Goal: Download file/media

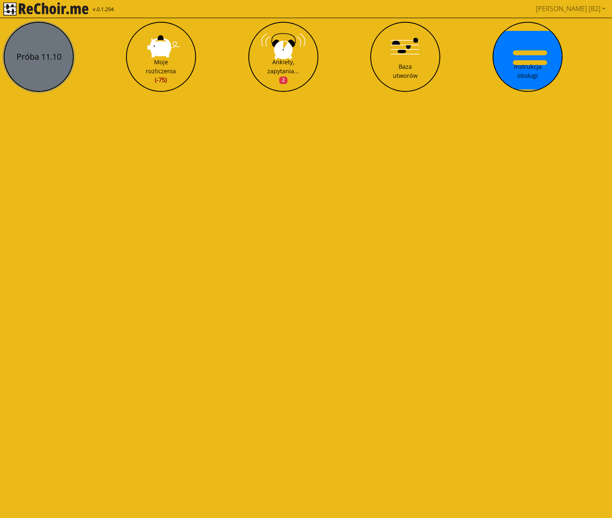
click at [47, 55] on button "Próba 11.10" at bounding box center [39, 57] width 70 height 70
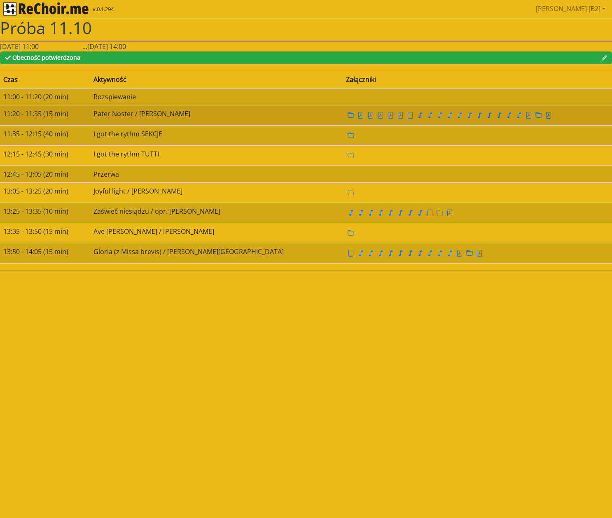
click at [545, 116] on icon "file pdf" at bounding box center [548, 115] width 7 height 7
click at [527, 116] on icon "file pdf" at bounding box center [528, 116] width 3 height 4
click at [407, 116] on icon "file" at bounding box center [410, 115] width 7 height 7
click at [547, 116] on icon "file pdf" at bounding box center [548, 116] width 3 height 4
click at [379, 116] on icon "file pdf" at bounding box center [380, 116] width 3 height 4
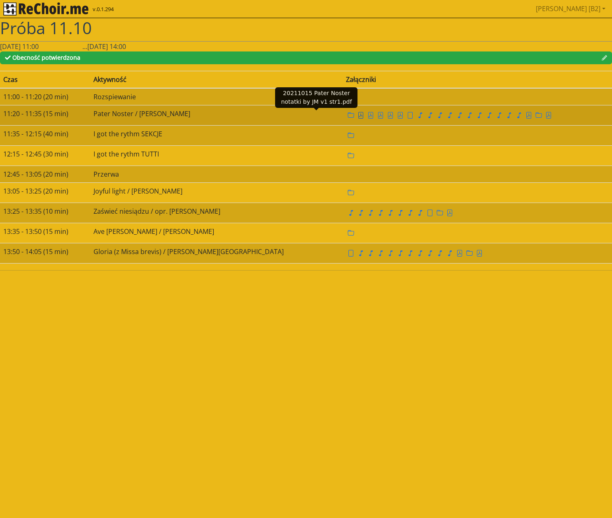
click at [358, 117] on icon "file pdf" at bounding box center [361, 115] width 7 height 7
click at [545, 115] on icon "file pdf" at bounding box center [548, 115] width 7 height 7
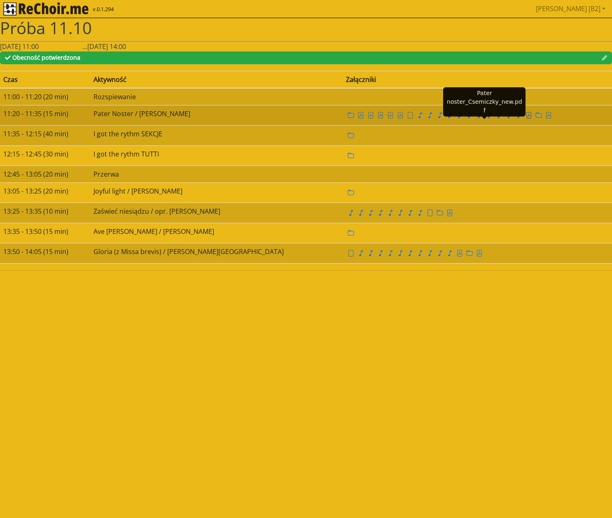
click at [526, 116] on icon "file pdf" at bounding box center [529, 115] width 7 height 7
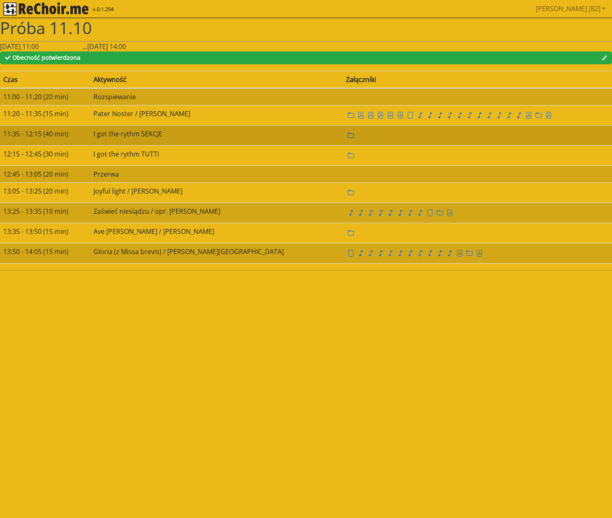
click at [348, 136] on icon "folder" at bounding box center [351, 135] width 7 height 7
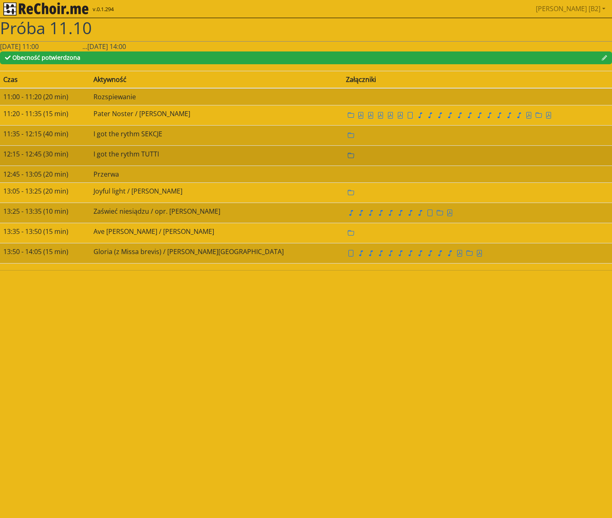
click at [348, 156] on icon "folder" at bounding box center [351, 155] width 7 height 7
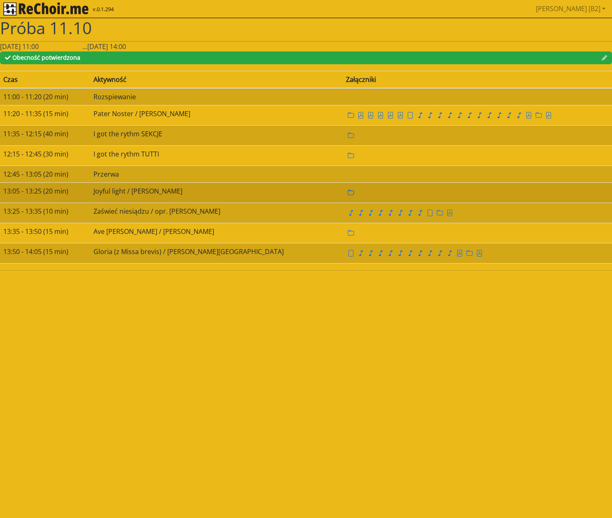
click at [348, 193] on icon "folder" at bounding box center [351, 192] width 7 height 7
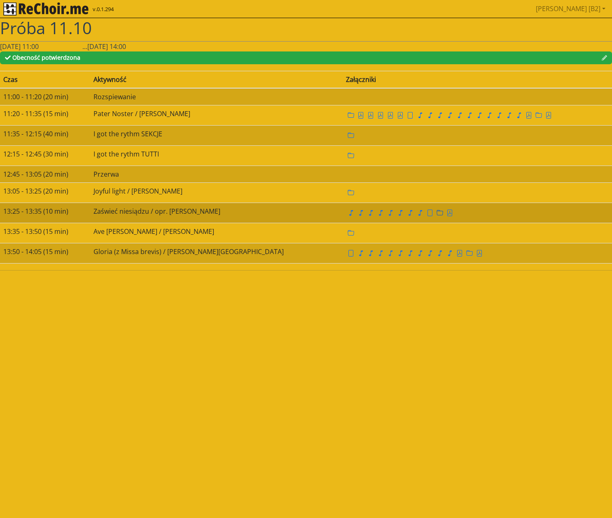
click at [437, 213] on icon "folder" at bounding box center [440, 213] width 7 height 7
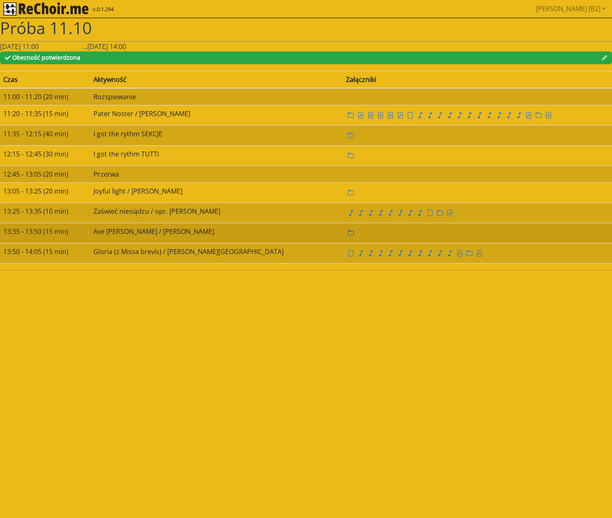
click at [348, 234] on icon "folder" at bounding box center [351, 233] width 7 height 7
click at [348, 233] on icon "folder" at bounding box center [351, 233] width 7 height 7
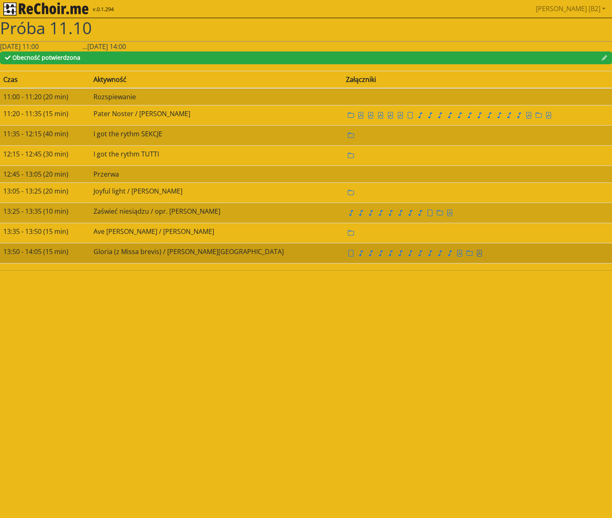
click at [476, 253] on icon "file pdf" at bounding box center [479, 253] width 7 height 7
click at [478, 254] on icon "file pdf" at bounding box center [479, 254] width 3 height 4
click at [466, 253] on icon "folder" at bounding box center [469, 253] width 7 height 7
